Goal: Task Accomplishment & Management: Manage account settings

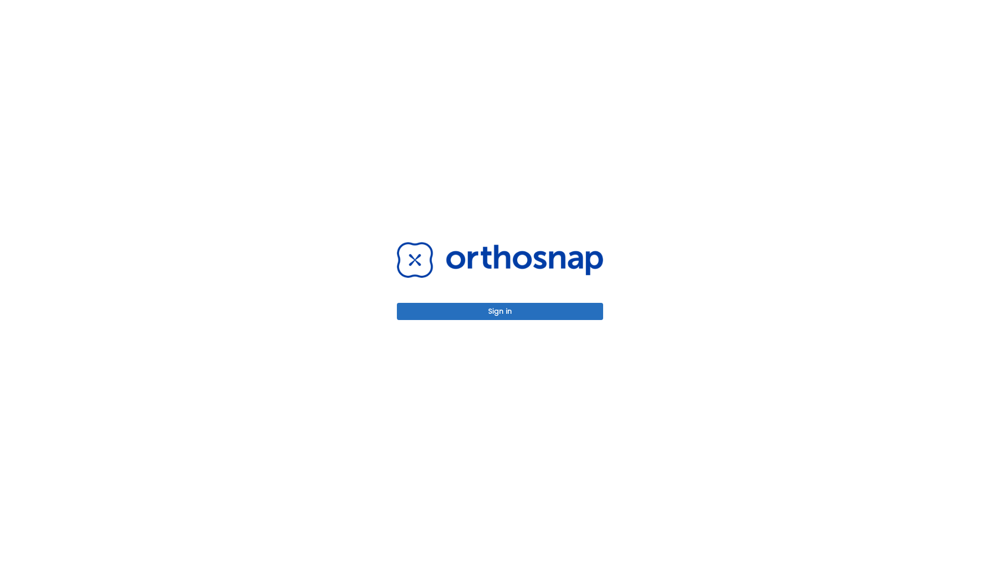
click at [500, 311] on button "Sign in" at bounding box center [500, 311] width 206 height 17
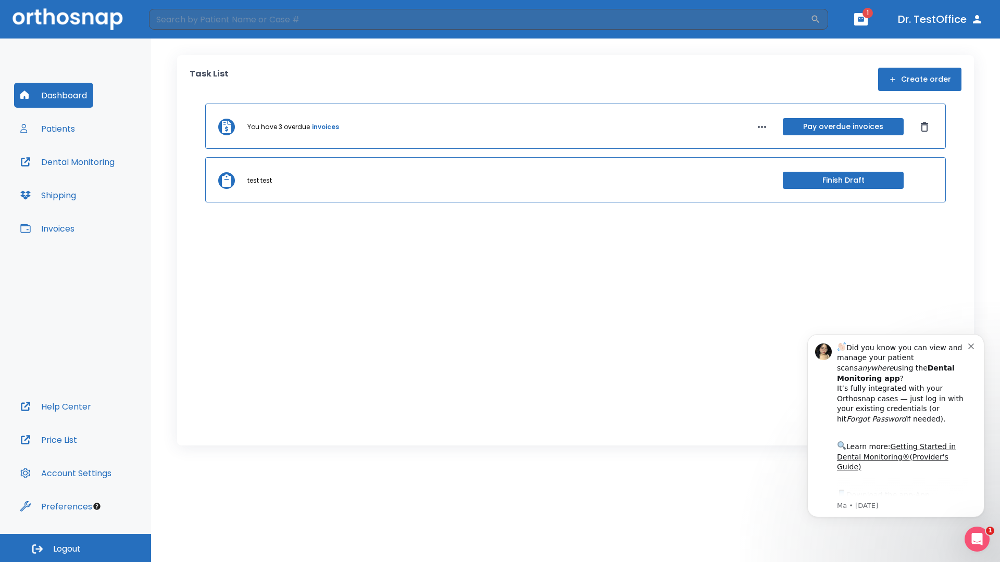
click at [76, 548] on span "Logout" at bounding box center [67, 549] width 28 height 11
